Goal: Check status

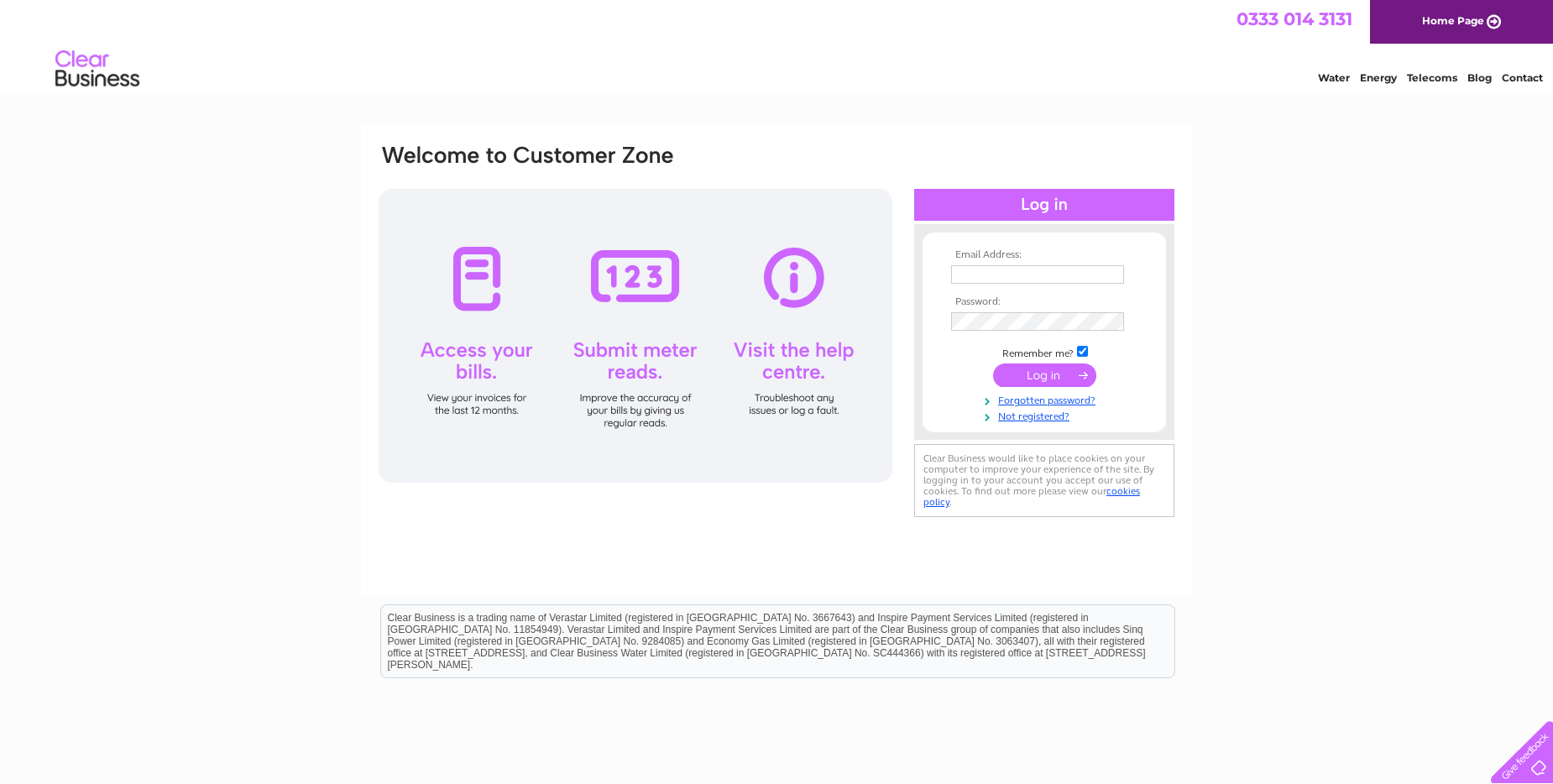
type input "ajcelebrations@outlook.com"
click at [1055, 371] on input "submit" at bounding box center [1045, 375] width 103 height 23
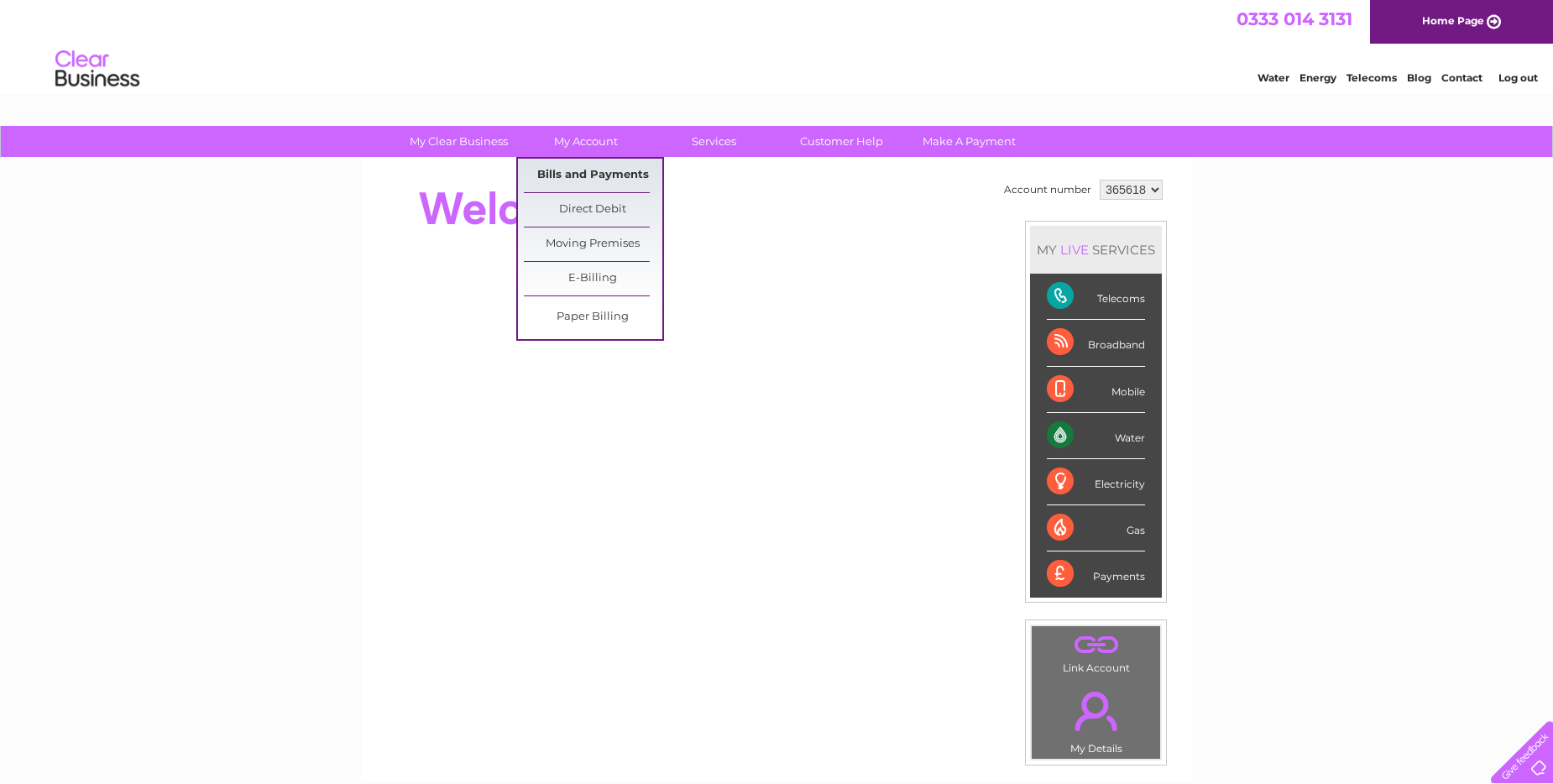
click at [574, 171] on link "Bills and Payments" at bounding box center [592, 176] width 138 height 34
click at [574, 173] on link "Bills and Payments" at bounding box center [592, 176] width 138 height 34
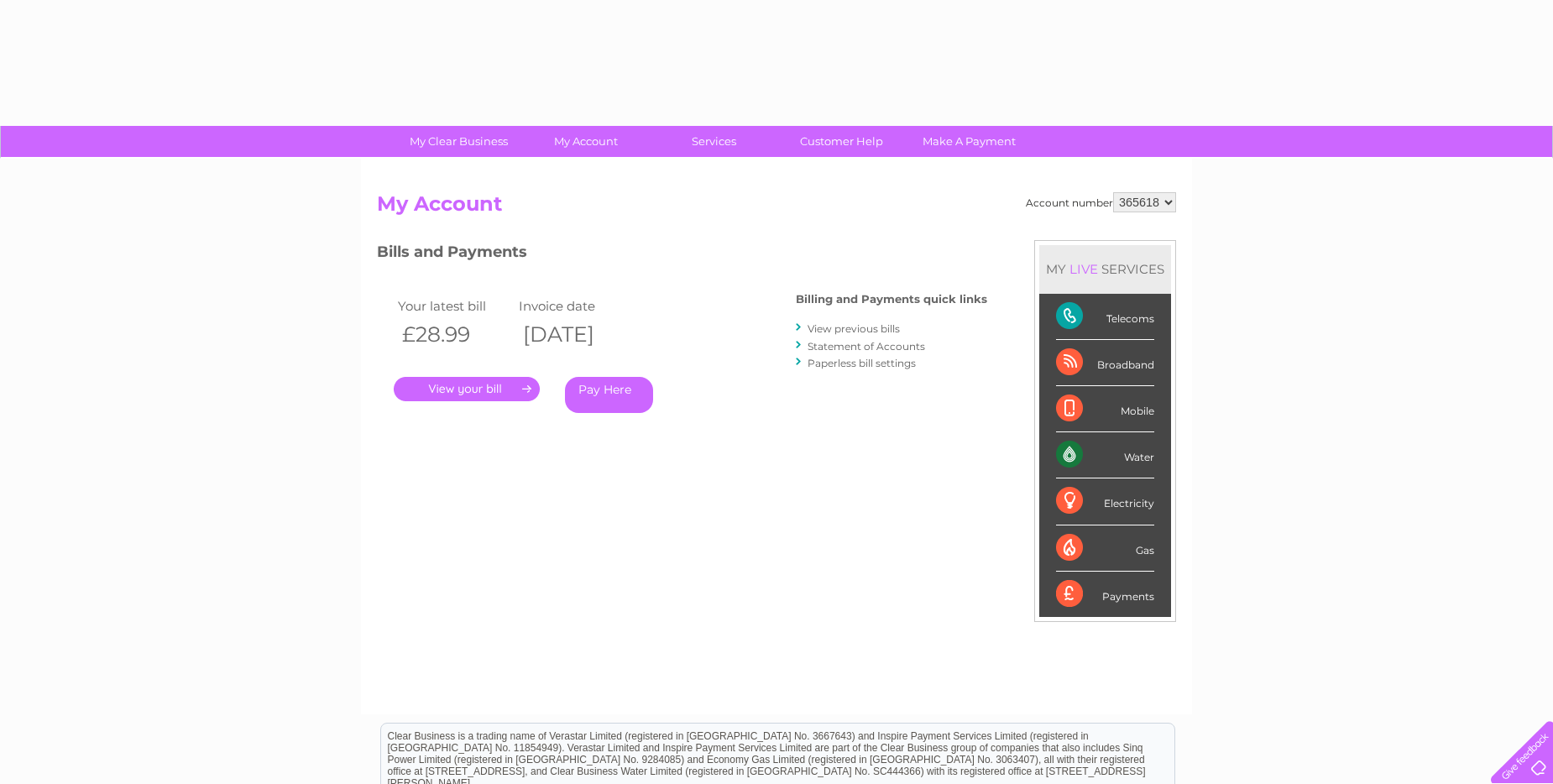
click at [484, 388] on link "." at bounding box center [467, 389] width 146 height 24
